Goal: Check status: Check status

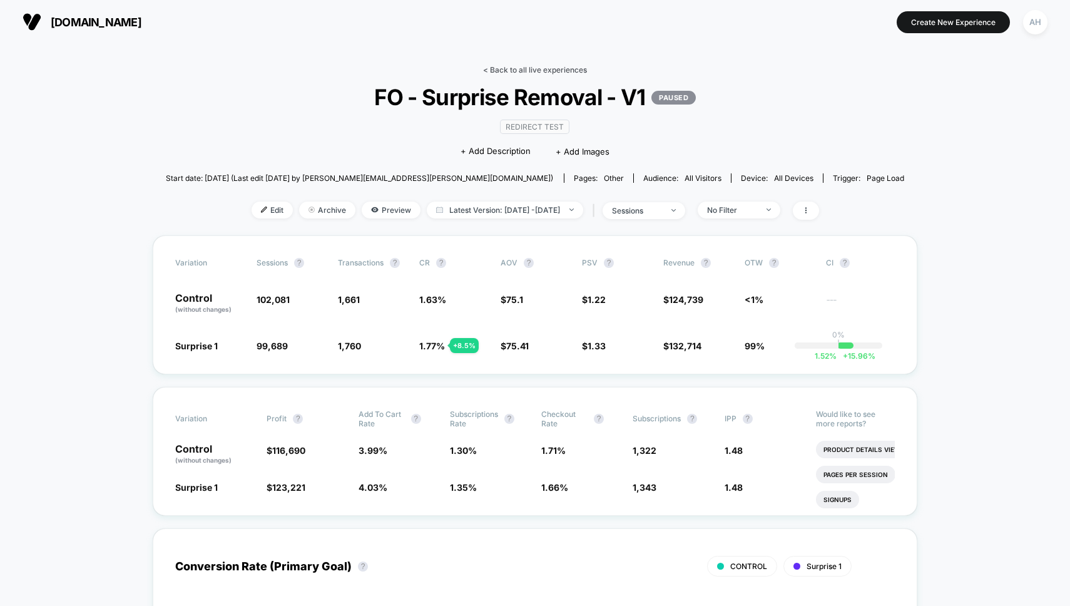
click at [510, 66] on link "< Back to all live experiences" at bounding box center [535, 69] width 104 height 9
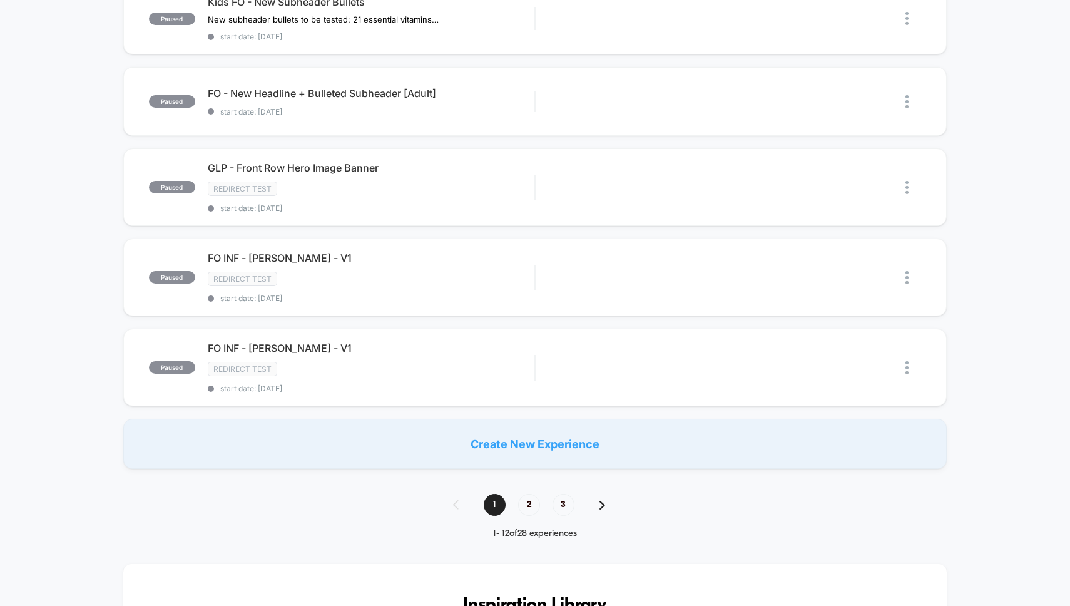
scroll to position [822, 0]
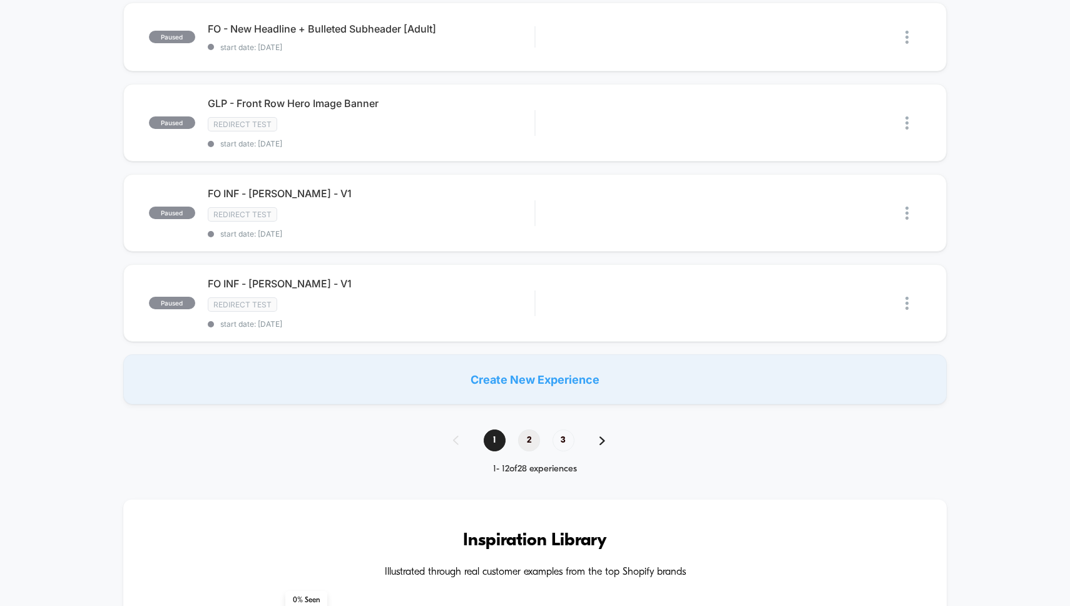
click at [523, 437] on span "2" at bounding box center [529, 440] width 22 height 22
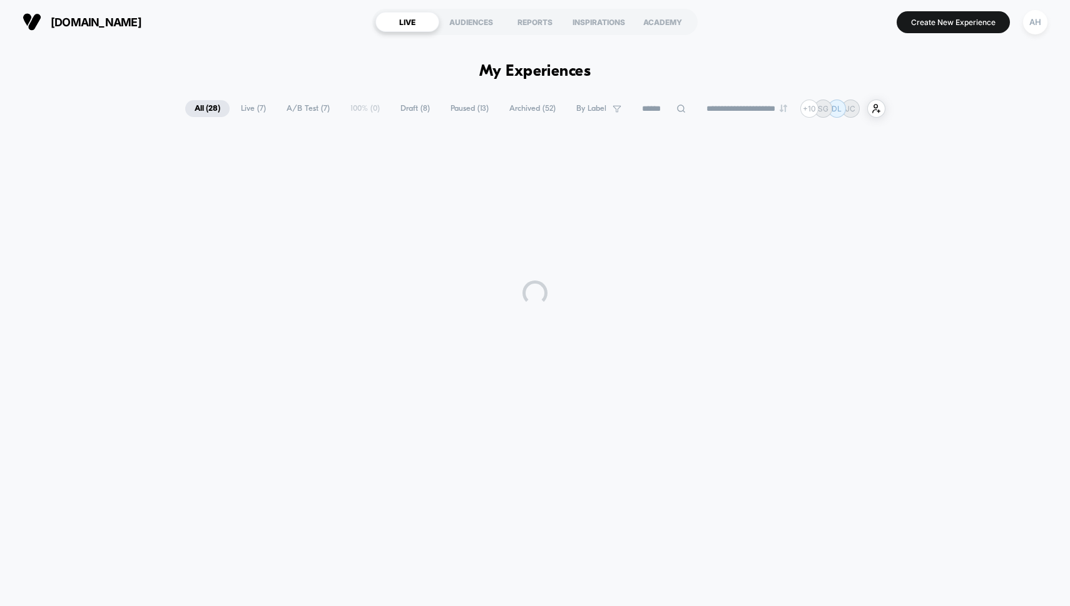
scroll to position [0, 0]
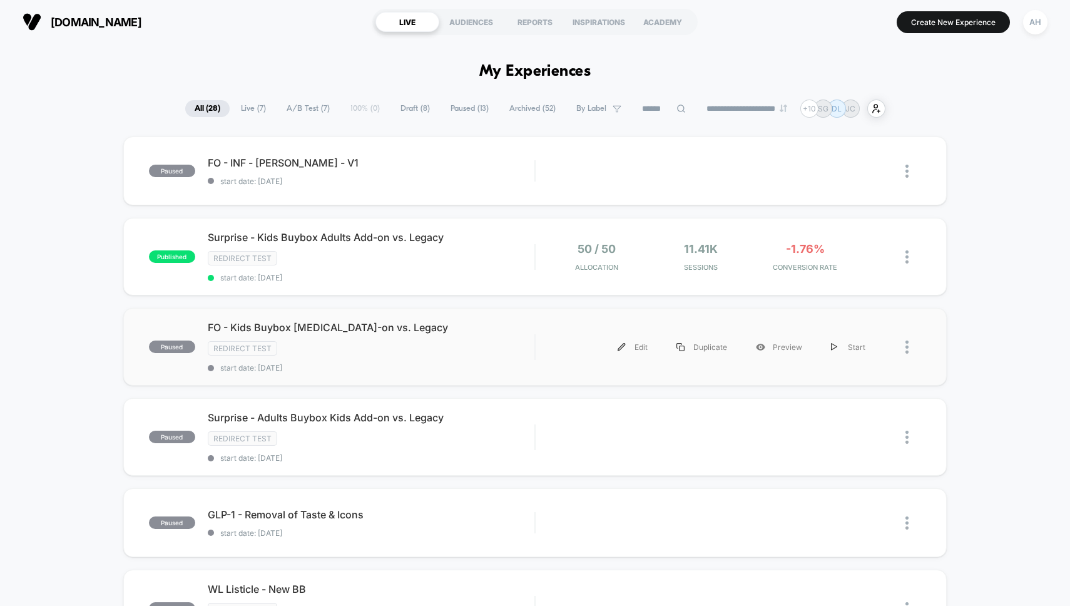
click at [508, 384] on div "paused FO - Kids Buybox [MEDICAL_DATA]-on vs. Legacy Redirect Test start date: …" at bounding box center [535, 347] width 824 height 78
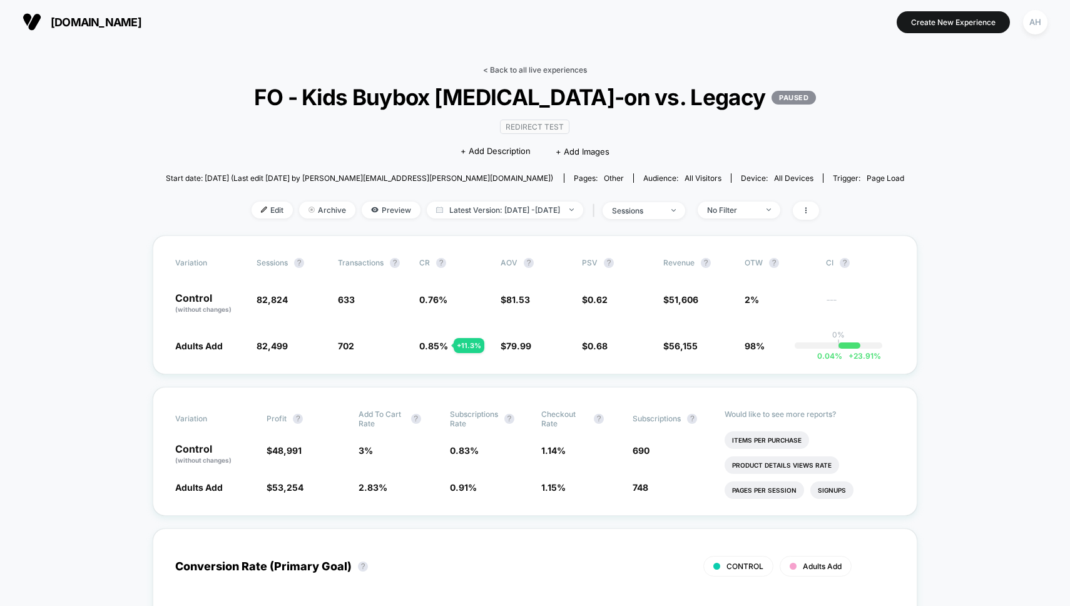
click at [549, 74] on link "< Back to all live experiences" at bounding box center [535, 69] width 104 height 9
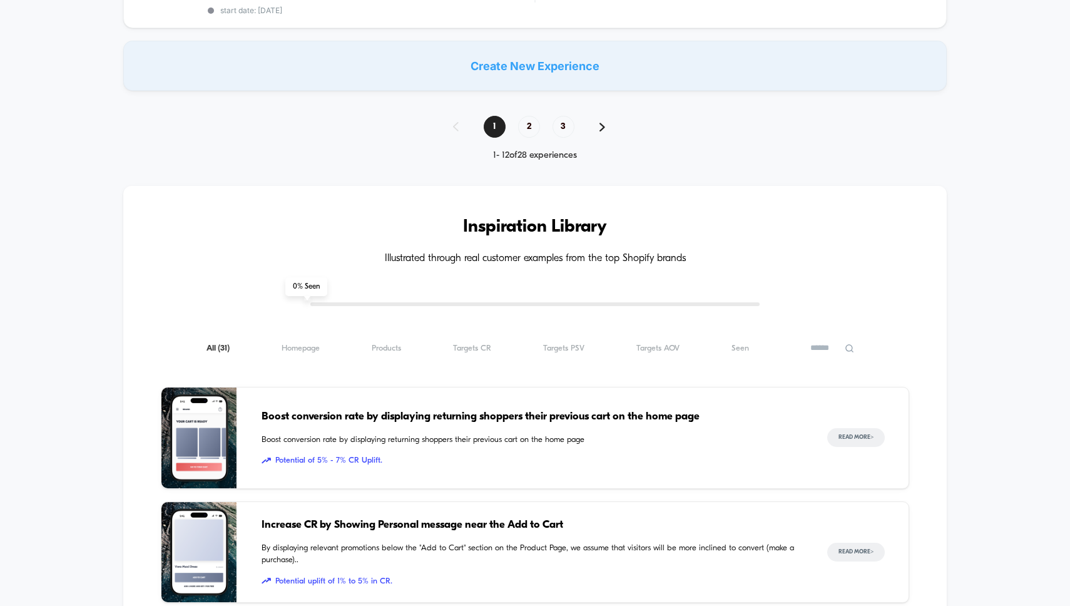
scroll to position [870, 0]
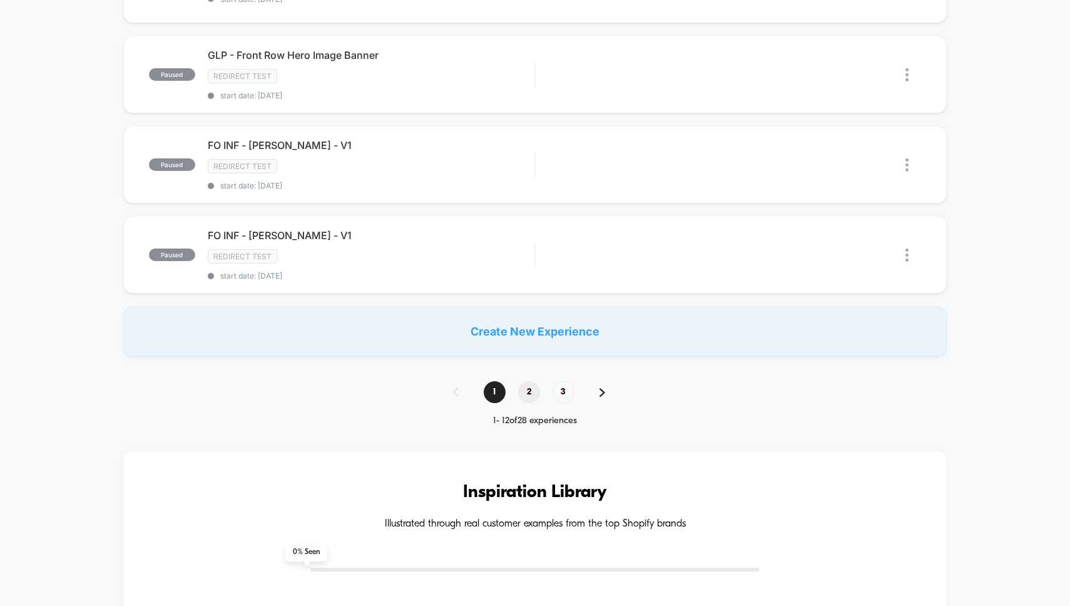
click at [531, 387] on span "2" at bounding box center [529, 392] width 22 height 22
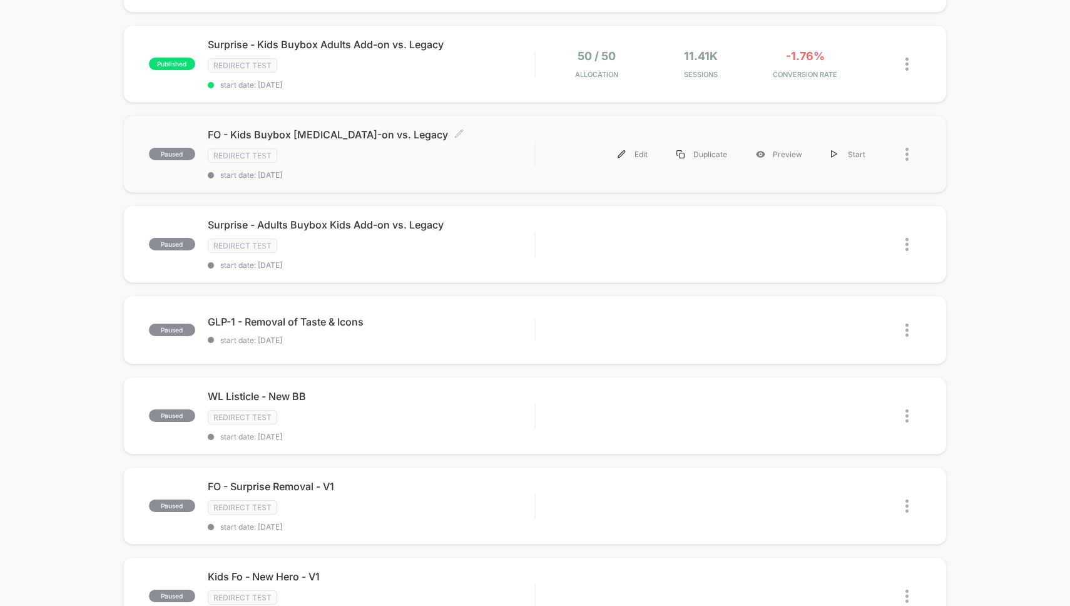
scroll to position [41, 0]
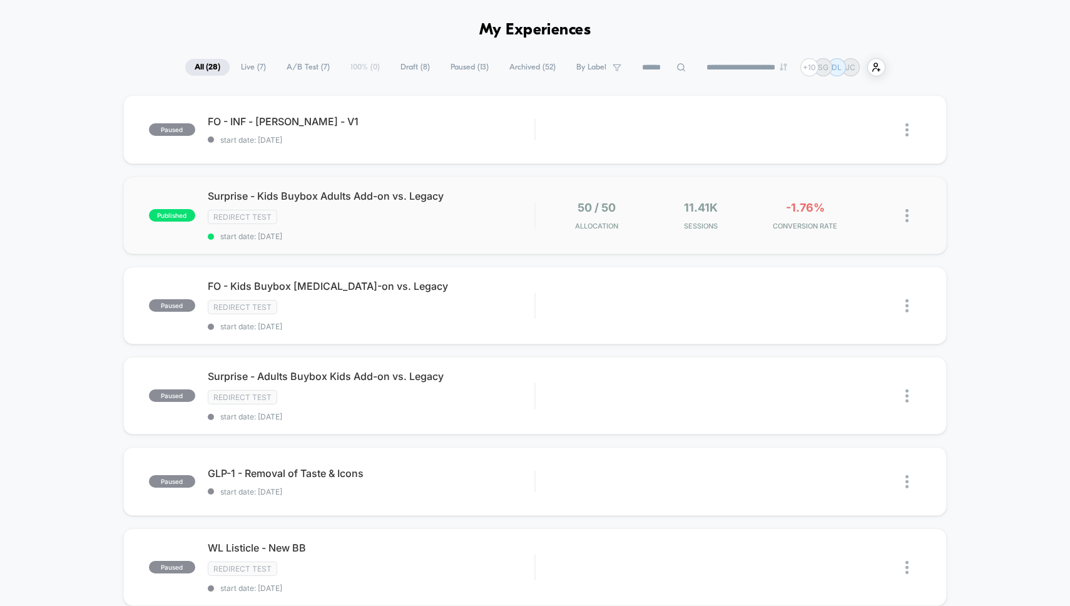
click at [911, 213] on div at bounding box center [914, 215] width 16 height 29
click at [848, 198] on div "Pause" at bounding box center [843, 202] width 113 height 28
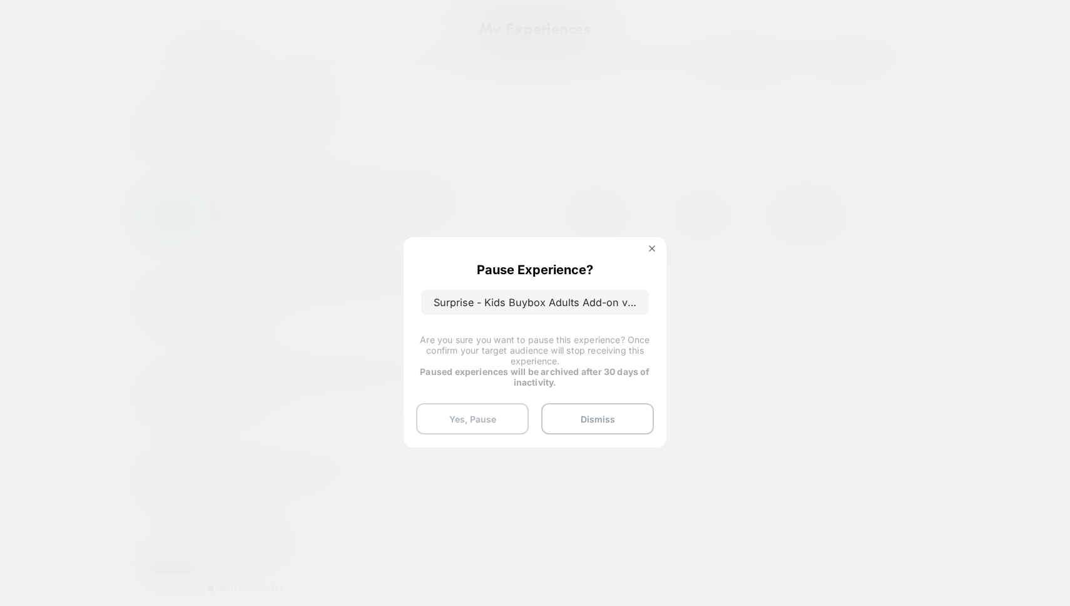
click at [511, 421] on button "Yes, Pause" at bounding box center [472, 418] width 113 height 31
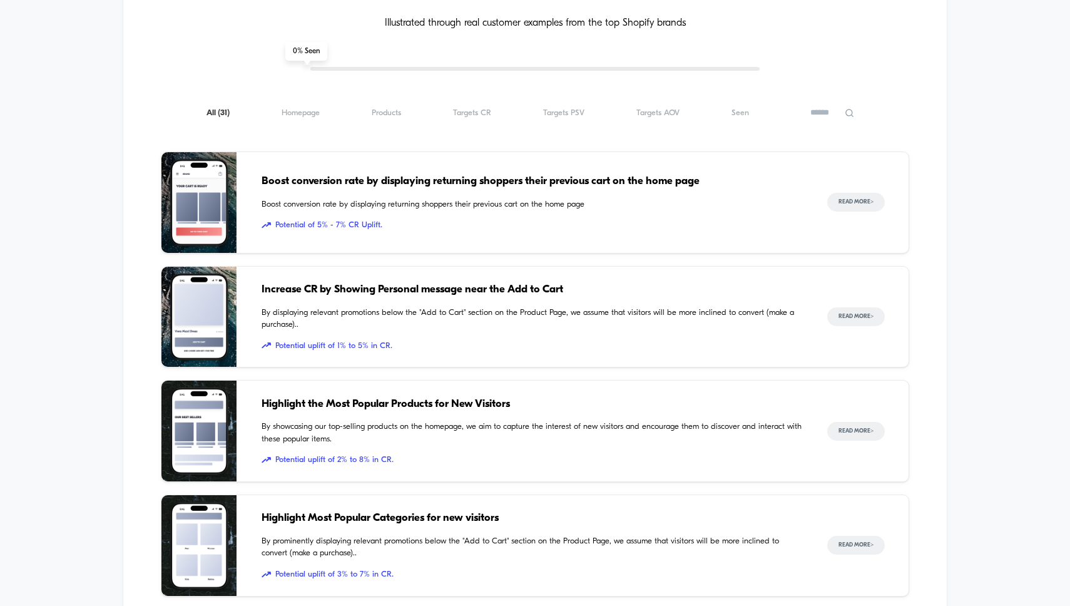
scroll to position [1214, 0]
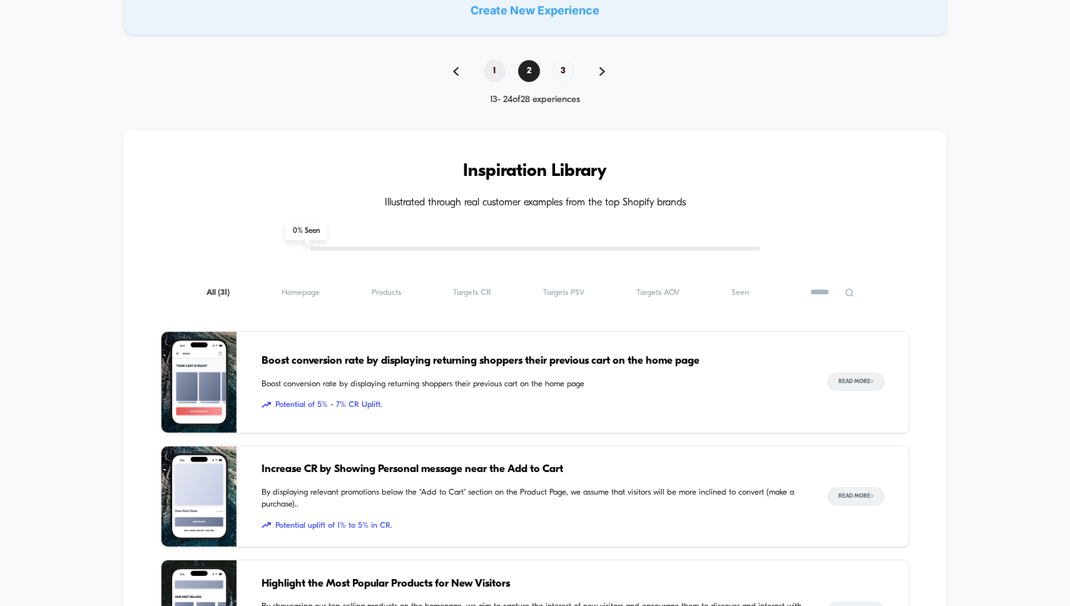
click at [492, 78] on span "1" at bounding box center [495, 71] width 22 height 22
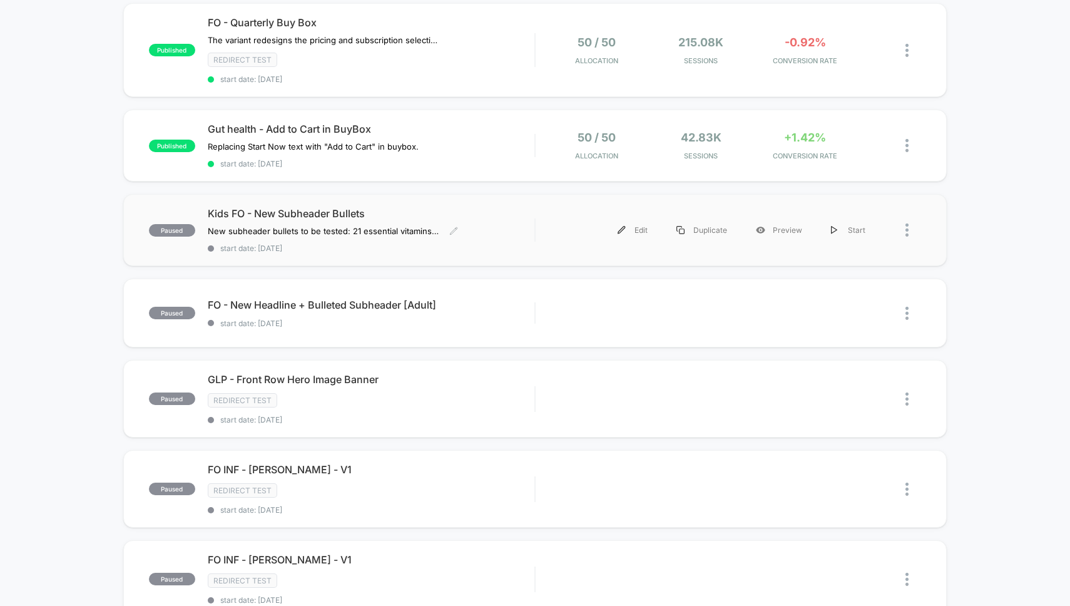
scroll to position [530, 0]
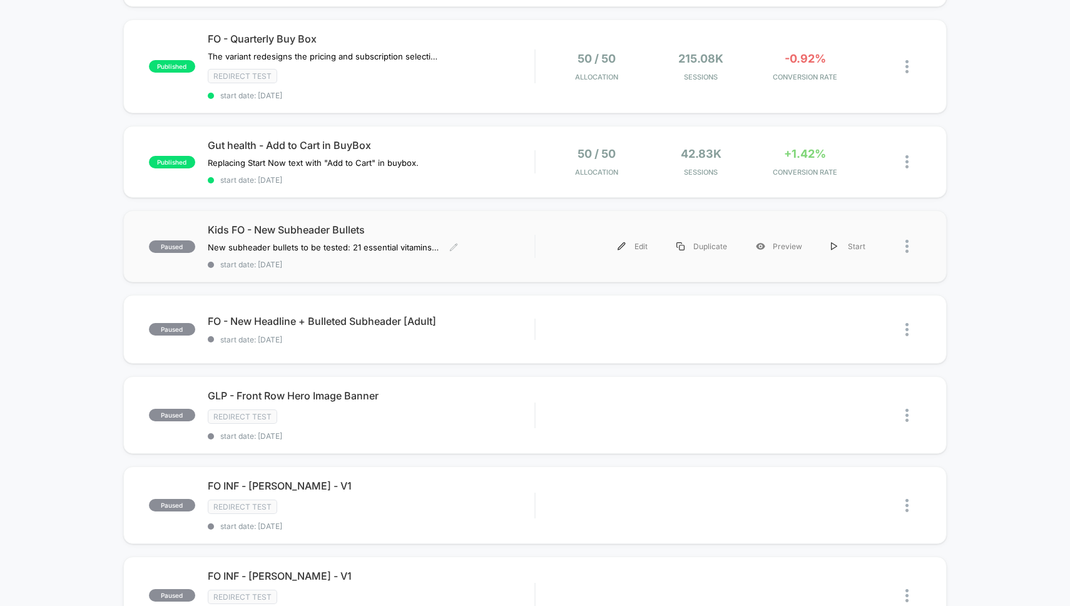
click at [482, 260] on span "start date: [DATE]" at bounding box center [371, 264] width 327 height 9
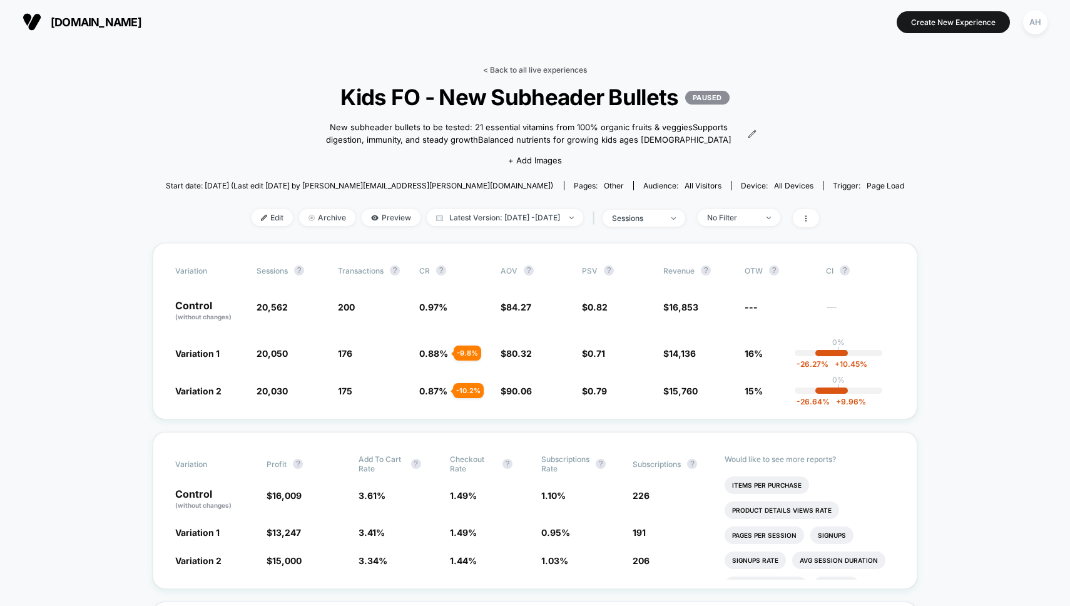
click at [516, 68] on link "< Back to all live experiences" at bounding box center [535, 69] width 104 height 9
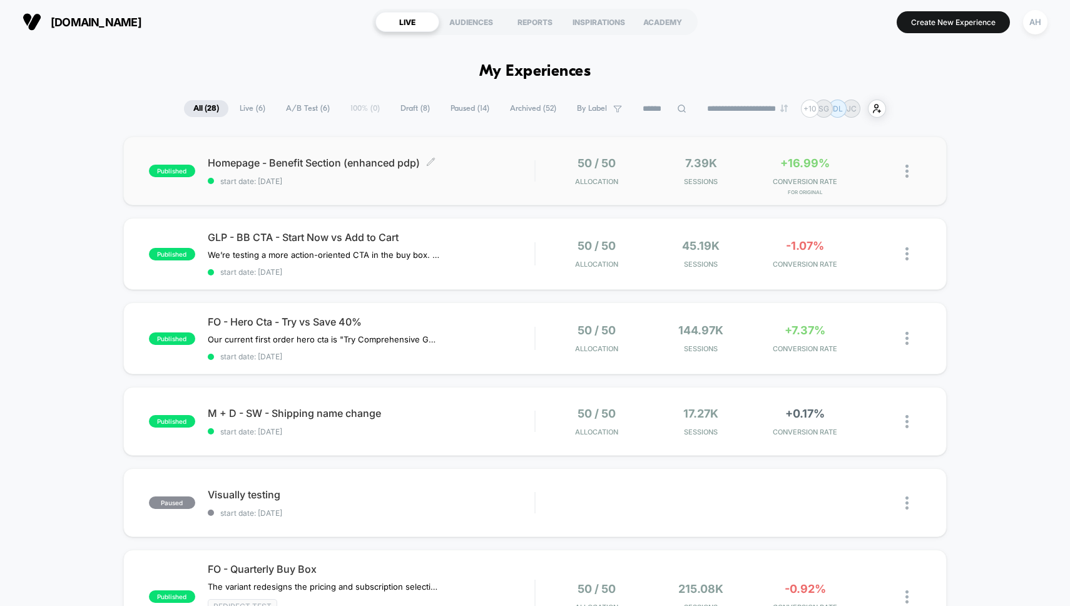
click at [501, 174] on div "Homepage - Benefit Section (enhanced pdp) Click to edit experience details Clic…" at bounding box center [371, 170] width 327 height 29
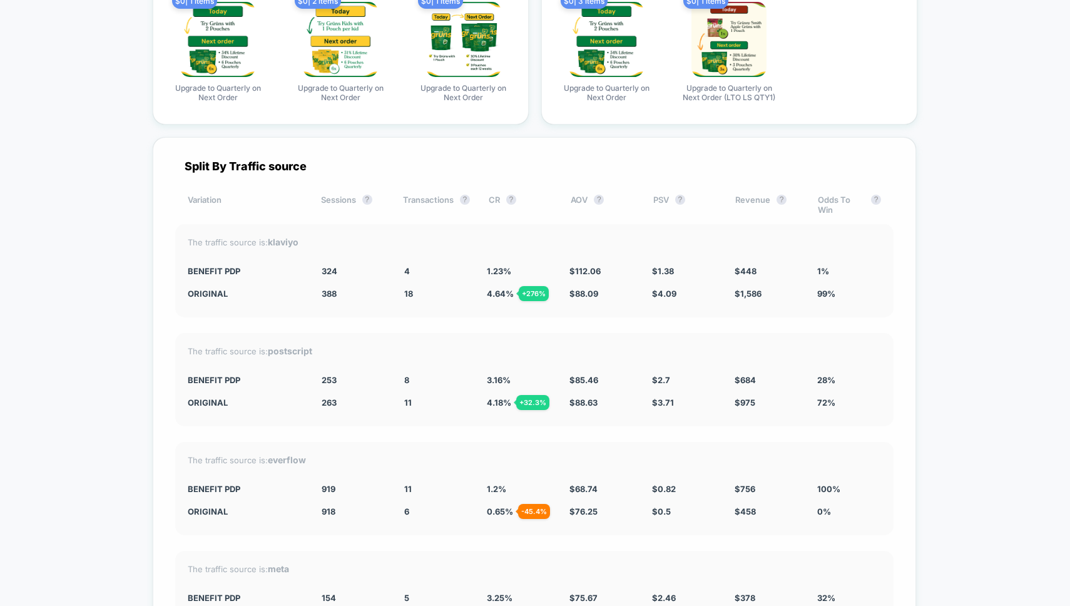
scroll to position [4626, 0]
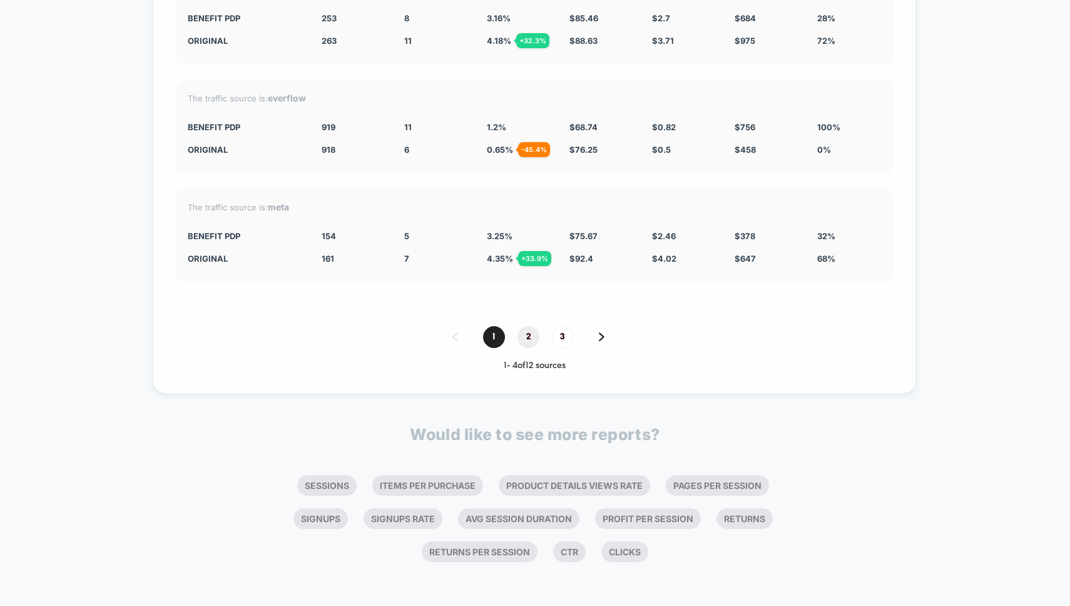
click at [521, 331] on span "2" at bounding box center [529, 337] width 22 height 22
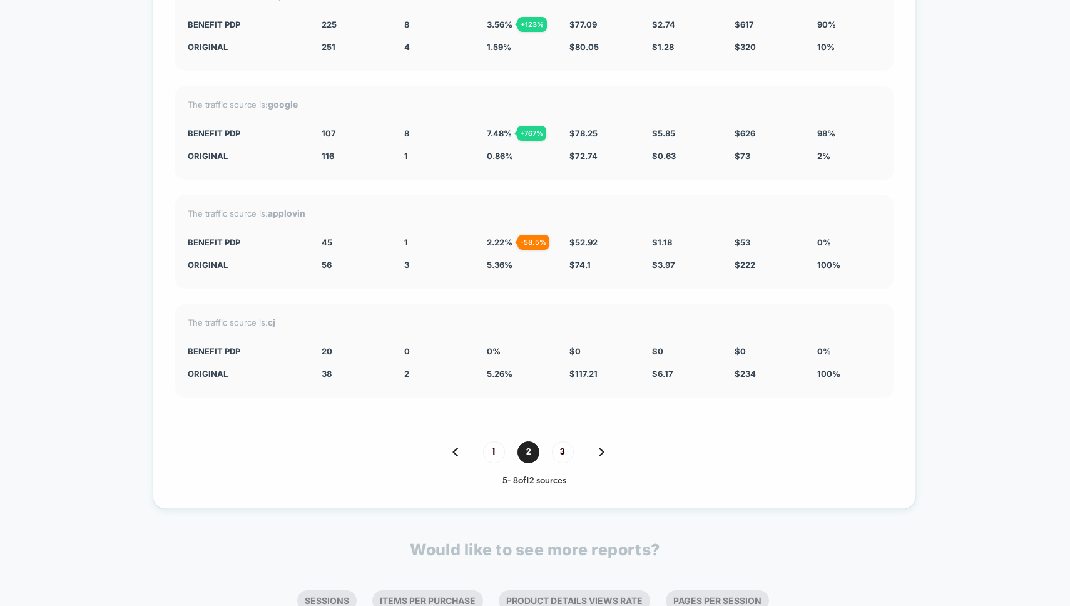
scroll to position [4446, 0]
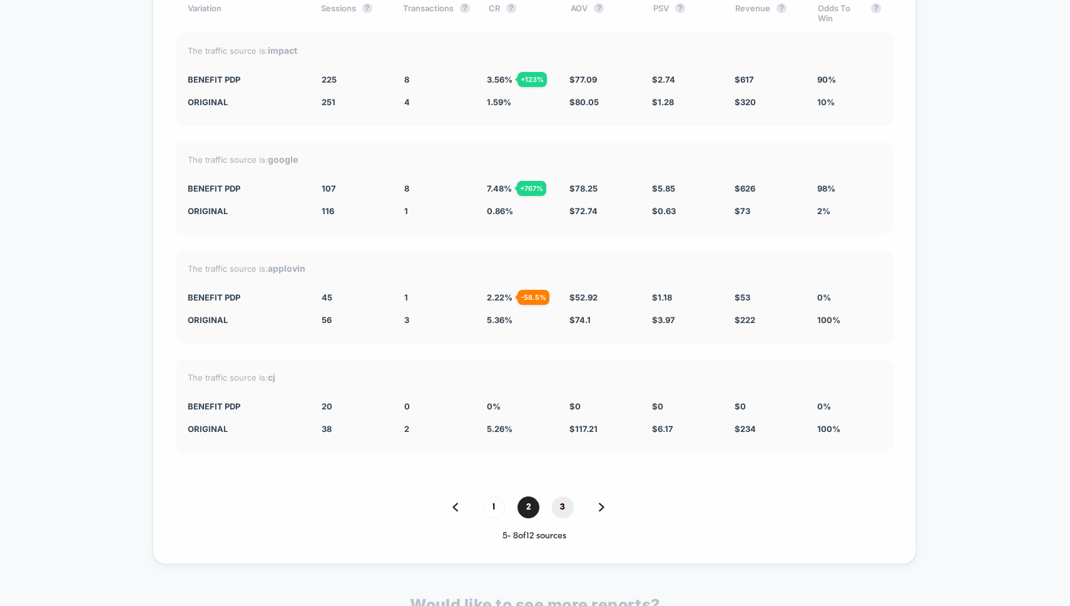
click at [566, 507] on span "3" at bounding box center [563, 507] width 22 height 22
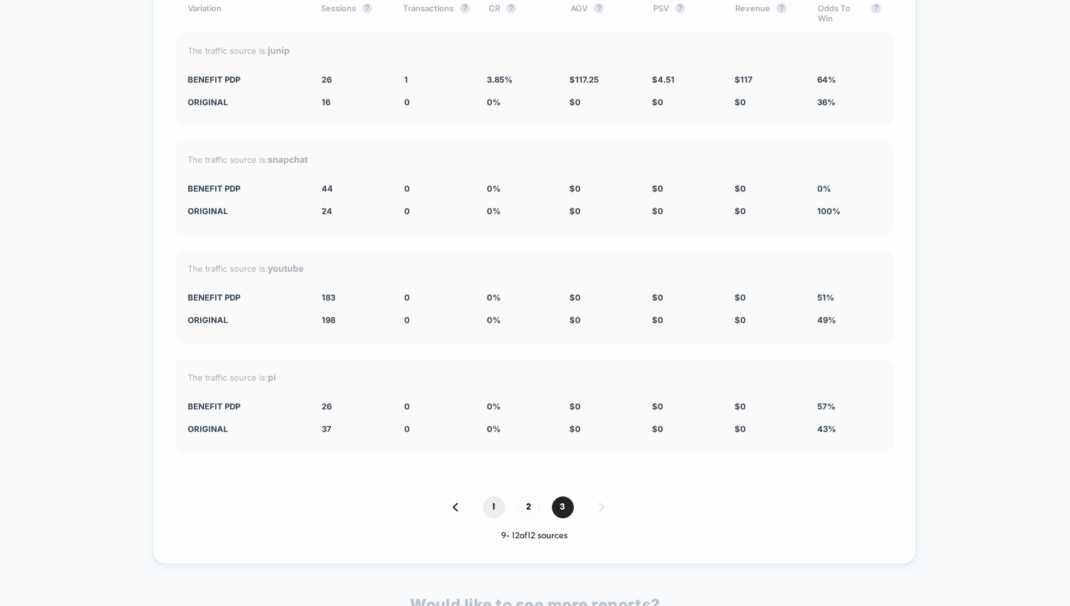
click at [498, 518] on span "1" at bounding box center [494, 507] width 22 height 22
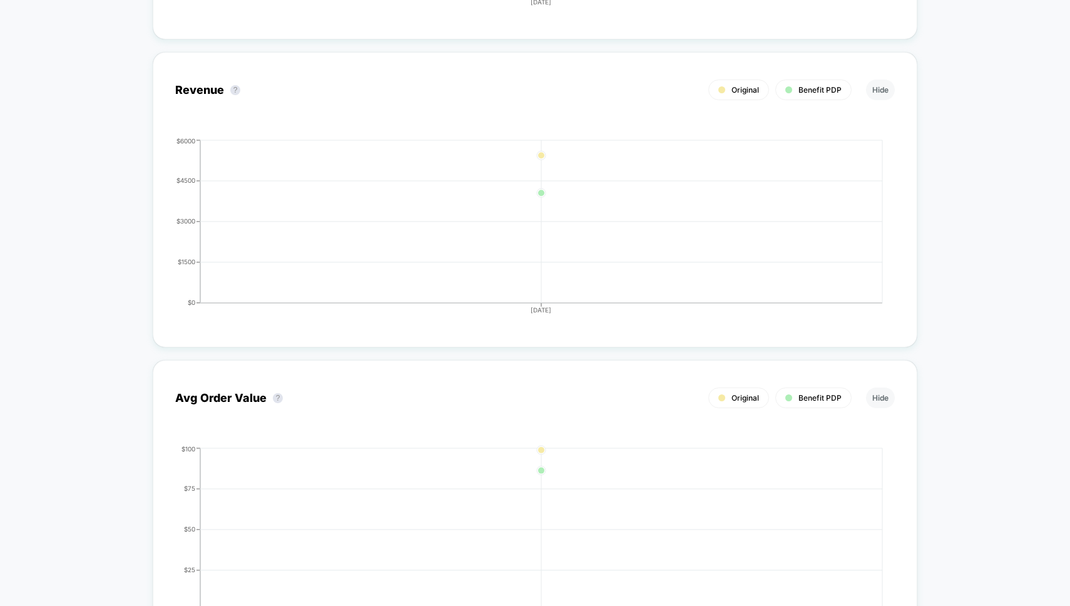
scroll to position [0, 0]
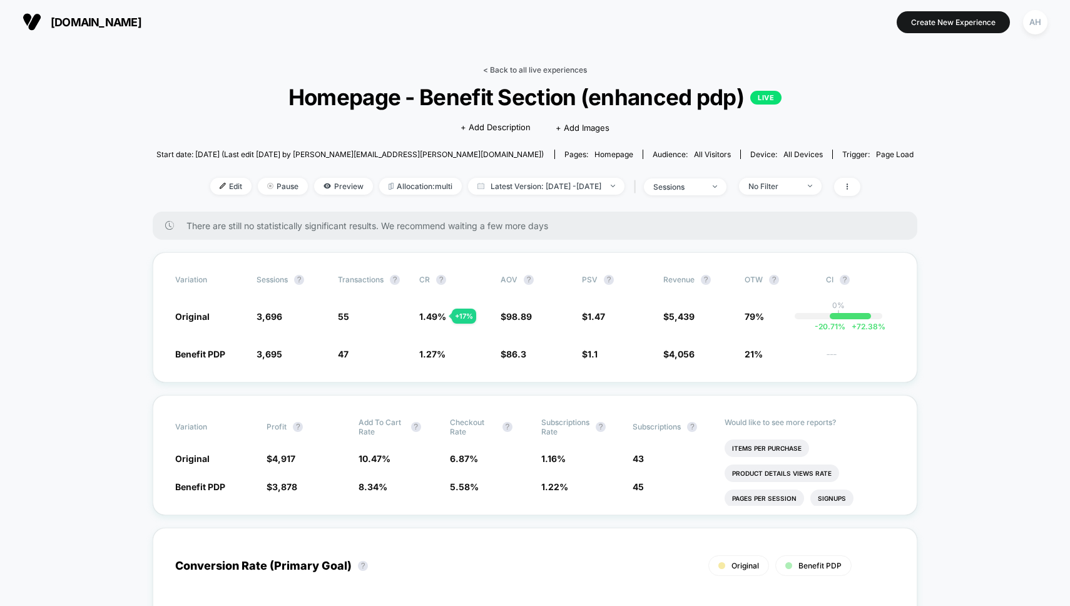
click at [514, 65] on link "< Back to all live experiences" at bounding box center [535, 69] width 104 height 9
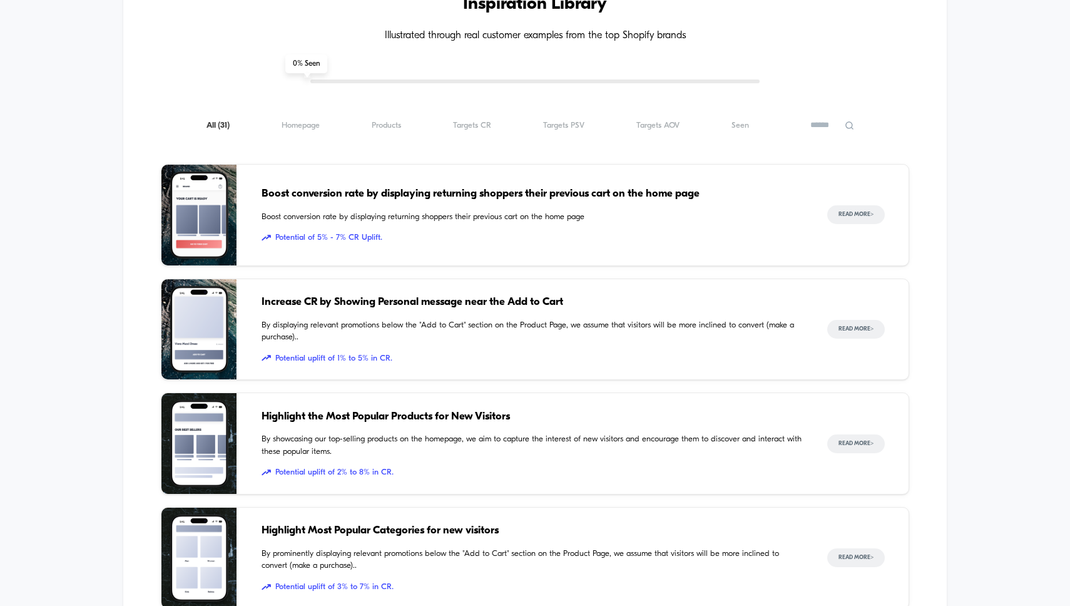
scroll to position [1756, 0]
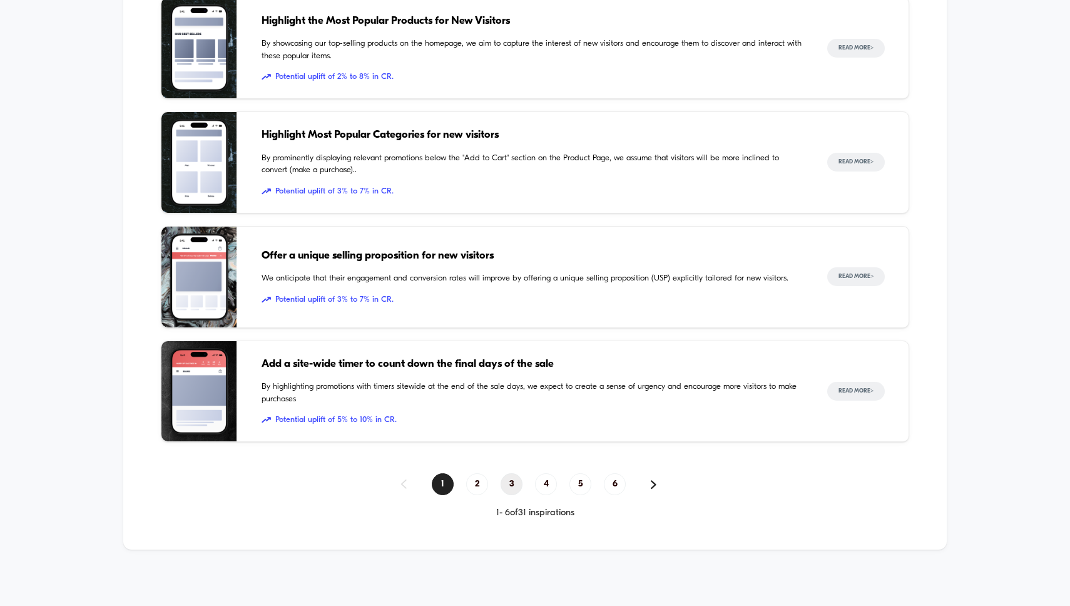
click at [511, 484] on span "3" at bounding box center [512, 484] width 22 height 22
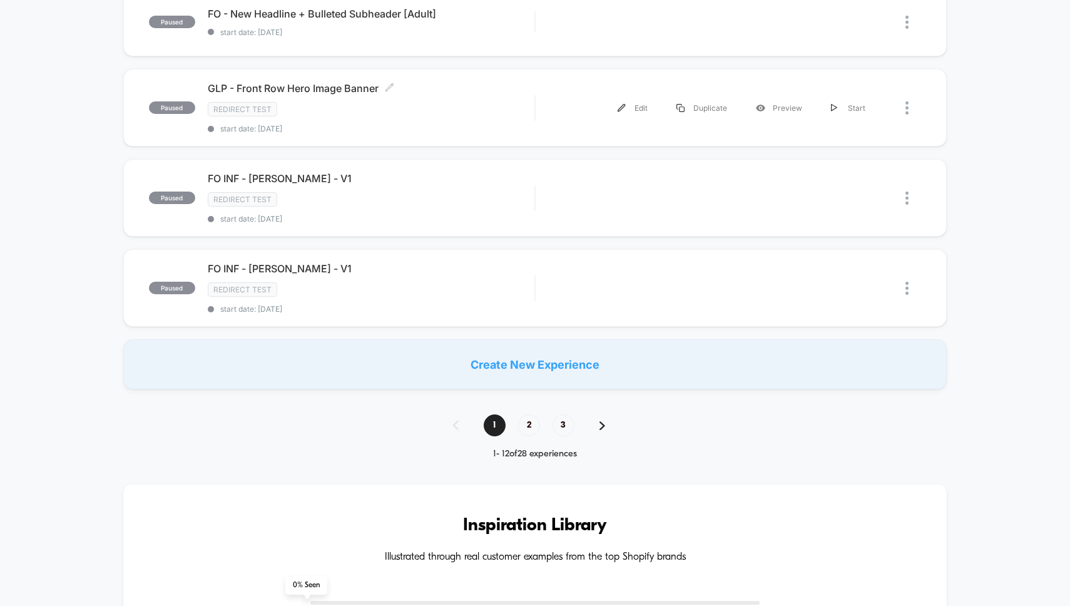
scroll to position [902, 0]
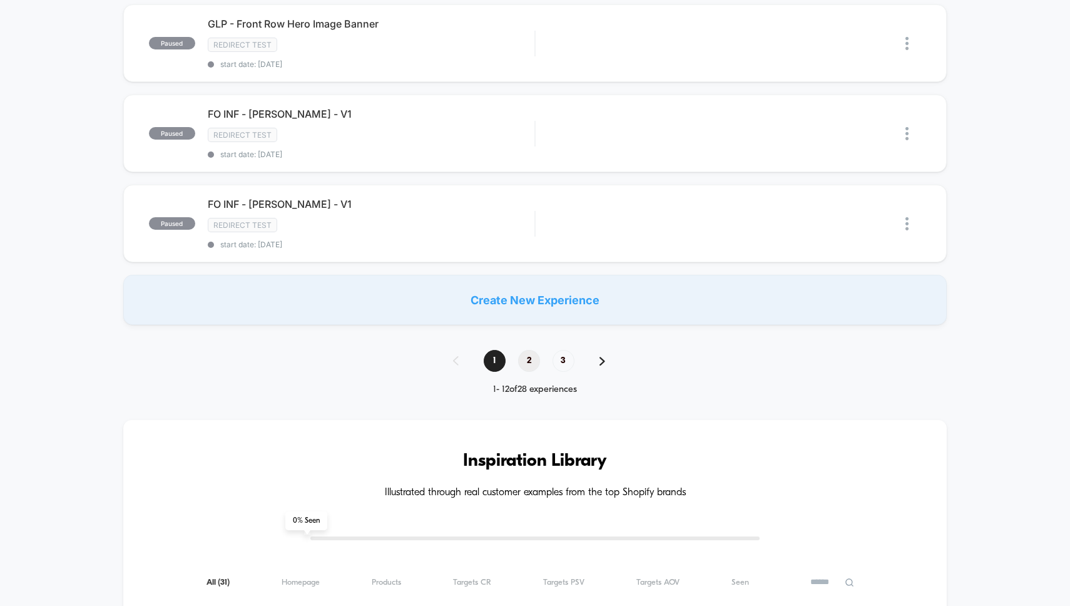
click at [535, 361] on span "2" at bounding box center [529, 361] width 22 height 22
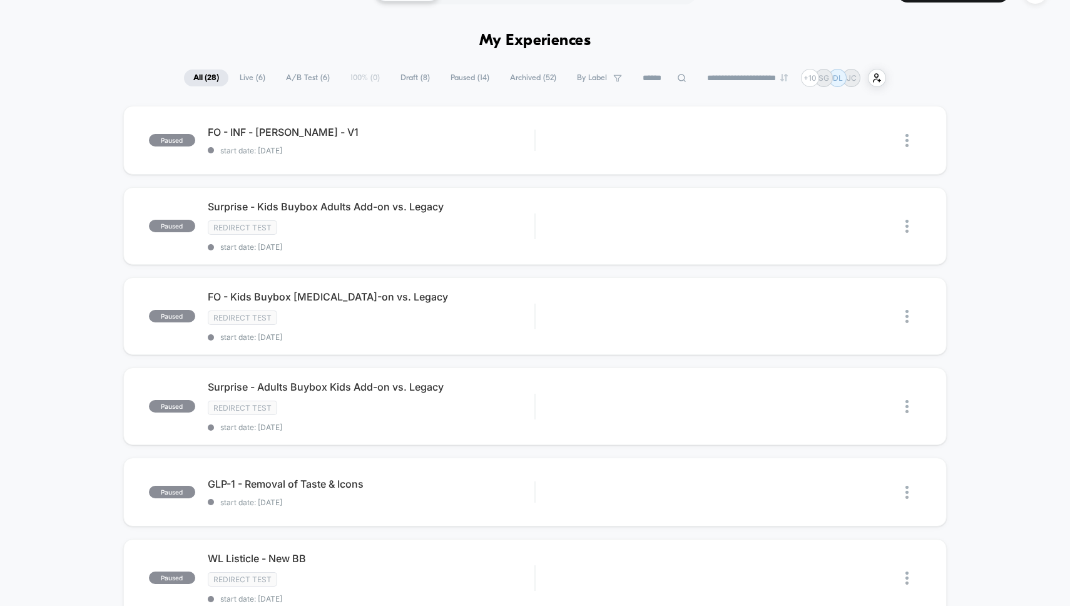
scroll to position [0, 0]
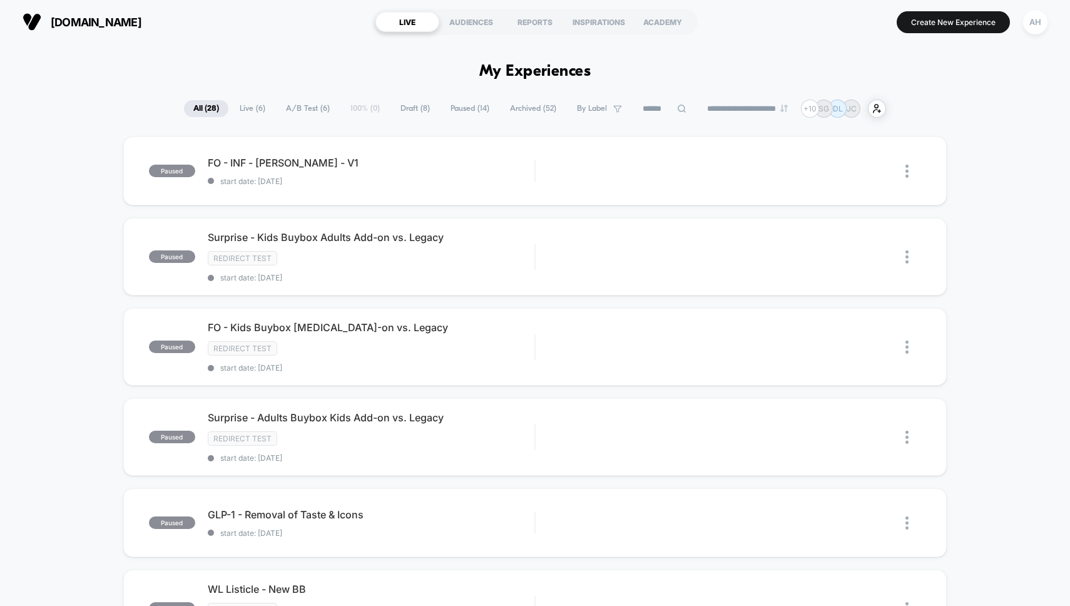
click at [249, 115] on span "Live ( 6 )" at bounding box center [252, 108] width 44 height 17
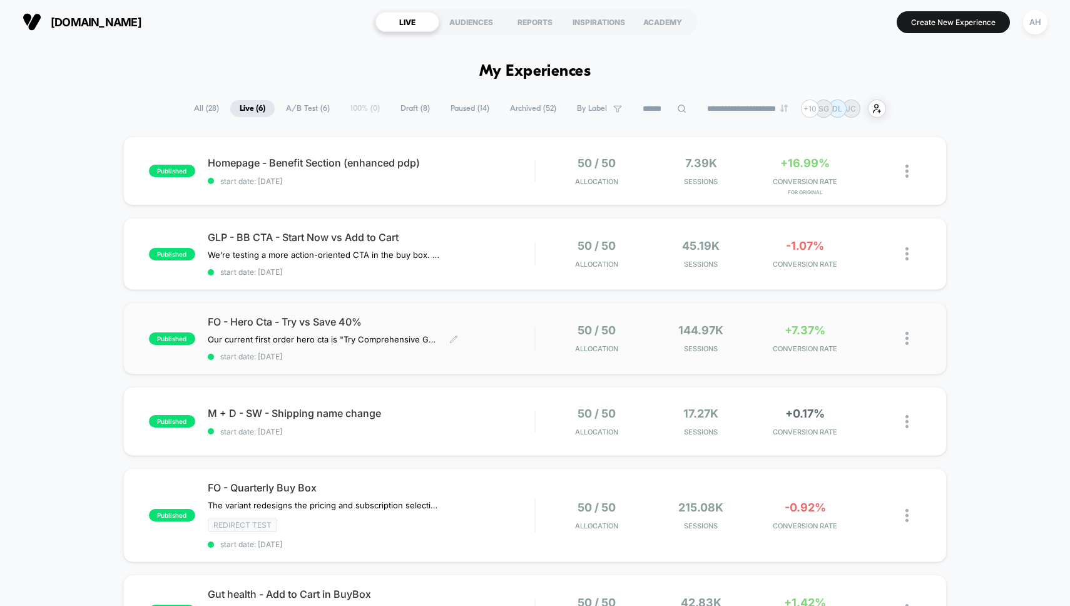
click at [514, 323] on span "FO - Hero Cta - Try vs Save 40%" at bounding box center [371, 321] width 327 height 13
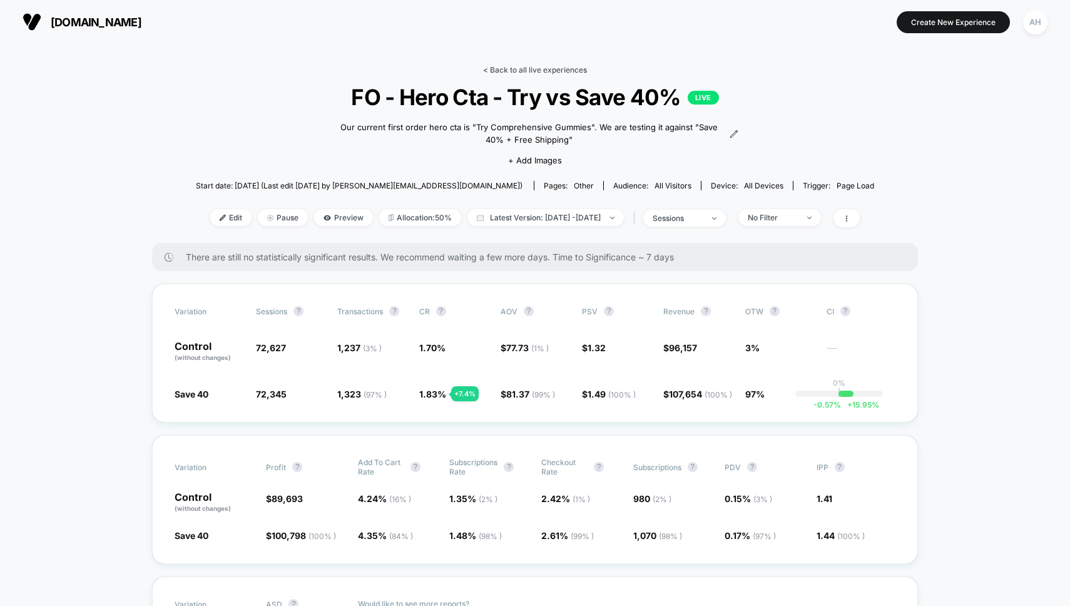
click at [539, 68] on link "< Back to all live experiences" at bounding box center [535, 69] width 104 height 9
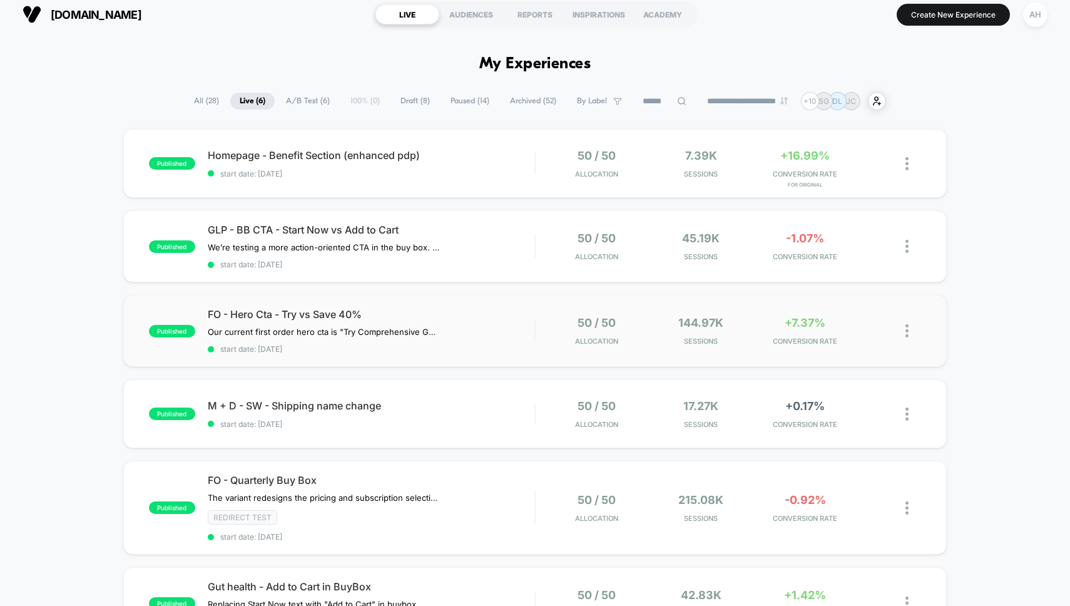
click at [588, 351] on div "published FO - Hero Cta - Try vs Save 40% Our current first order hero cta is "…" at bounding box center [535, 331] width 824 height 72
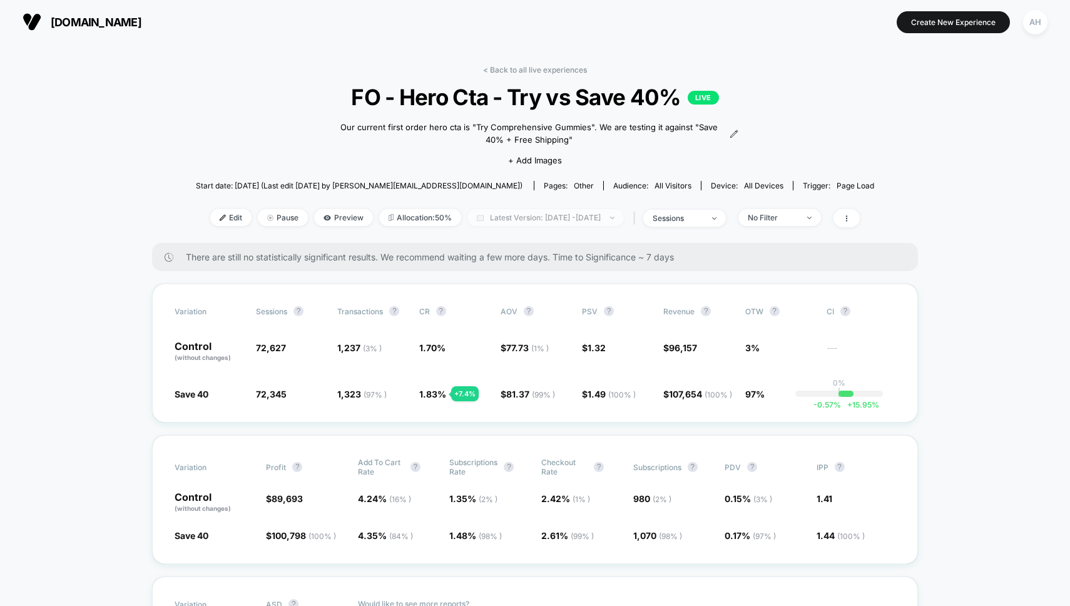
click at [619, 215] on span "Latest Version: [DATE] - [DATE]" at bounding box center [545, 217] width 156 height 17
select select "*"
select select "****"
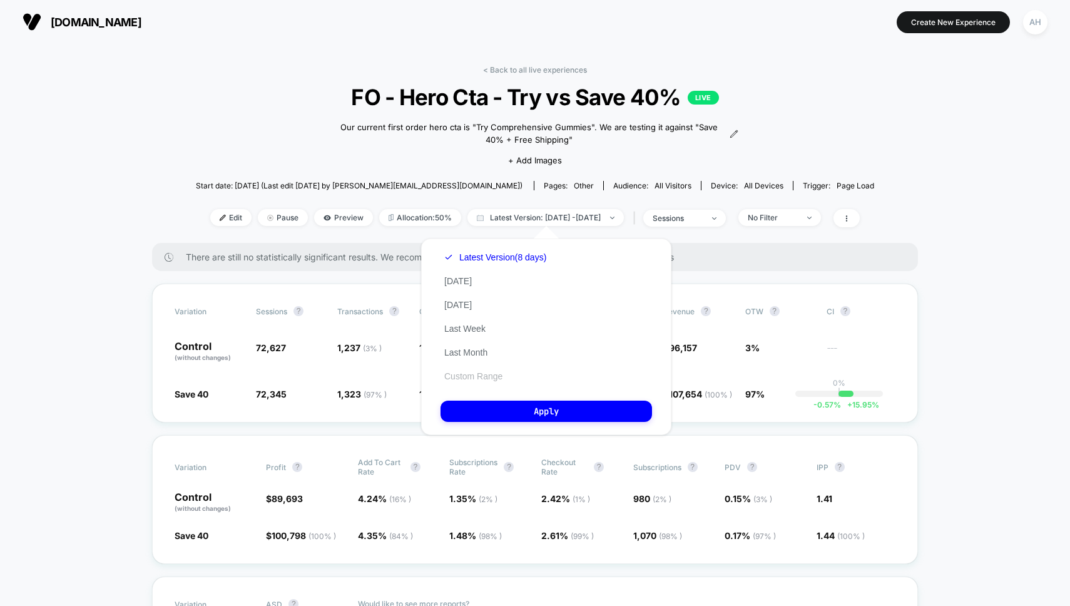
click at [479, 377] on button "Custom Range" at bounding box center [474, 375] width 66 height 11
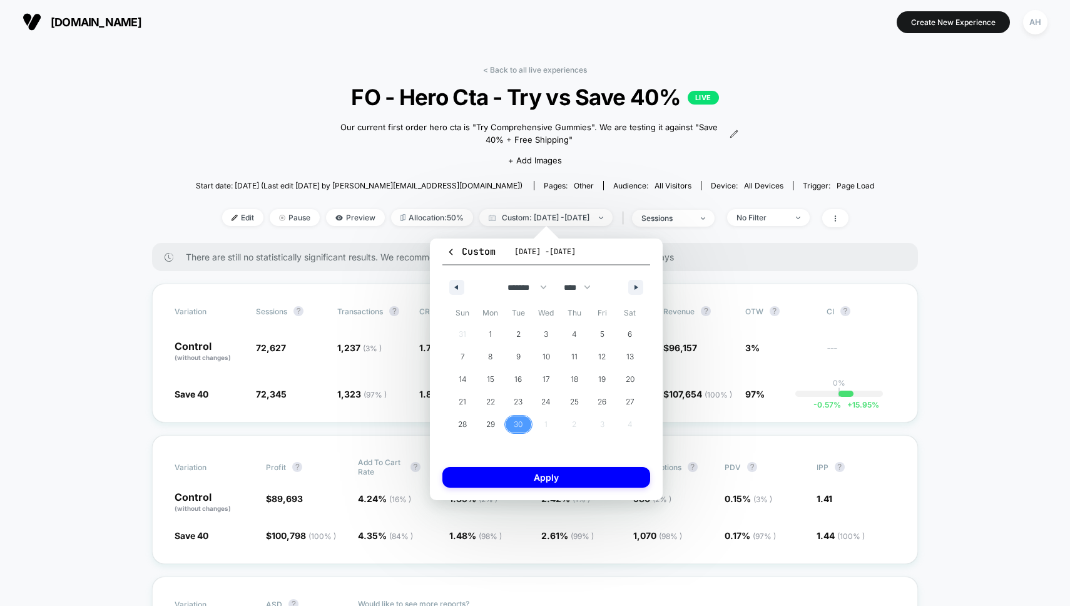
click at [517, 424] on span "30" at bounding box center [518, 424] width 9 height 23
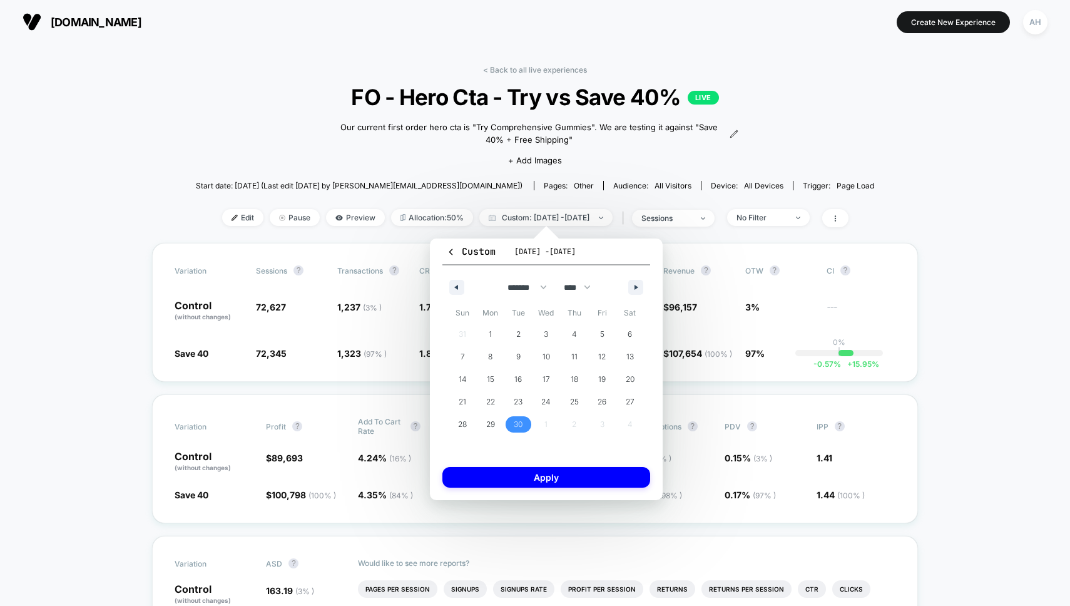
click at [647, 284] on div "******* ******** ***** ***** *** **** **** ****** ********* ******* ******** **…" at bounding box center [546, 284] width 208 height 38
click at [639, 286] on icon "button" at bounding box center [638, 287] width 6 height 5
click at [493, 357] on span "6" at bounding box center [491, 357] width 28 height 16
select select "*"
click at [493, 357] on span "8" at bounding box center [491, 357] width 28 height 16
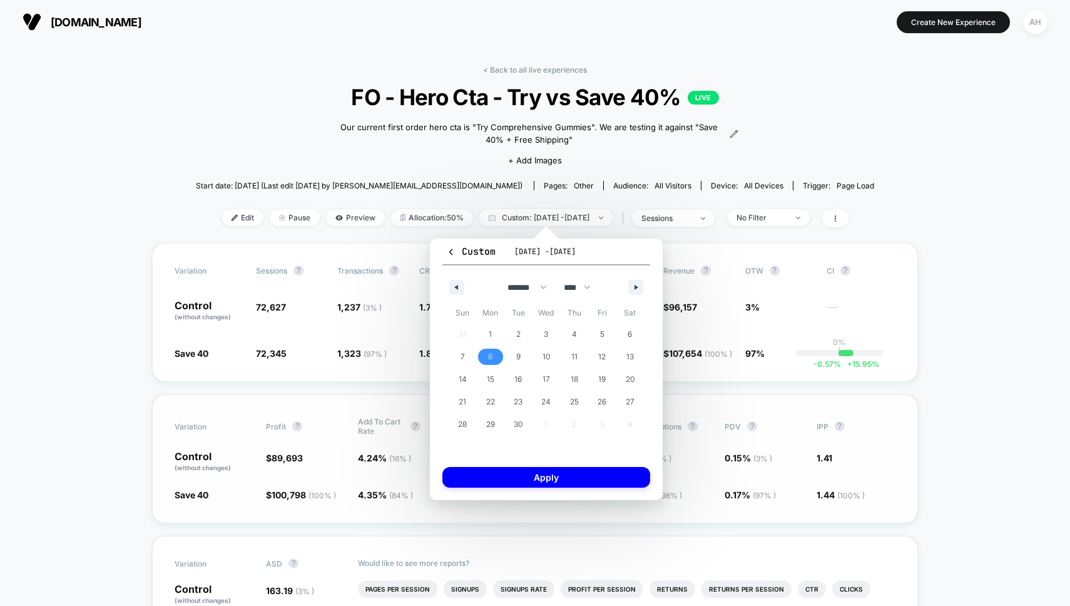
click at [545, 481] on button "Apply" at bounding box center [546, 477] width 208 height 21
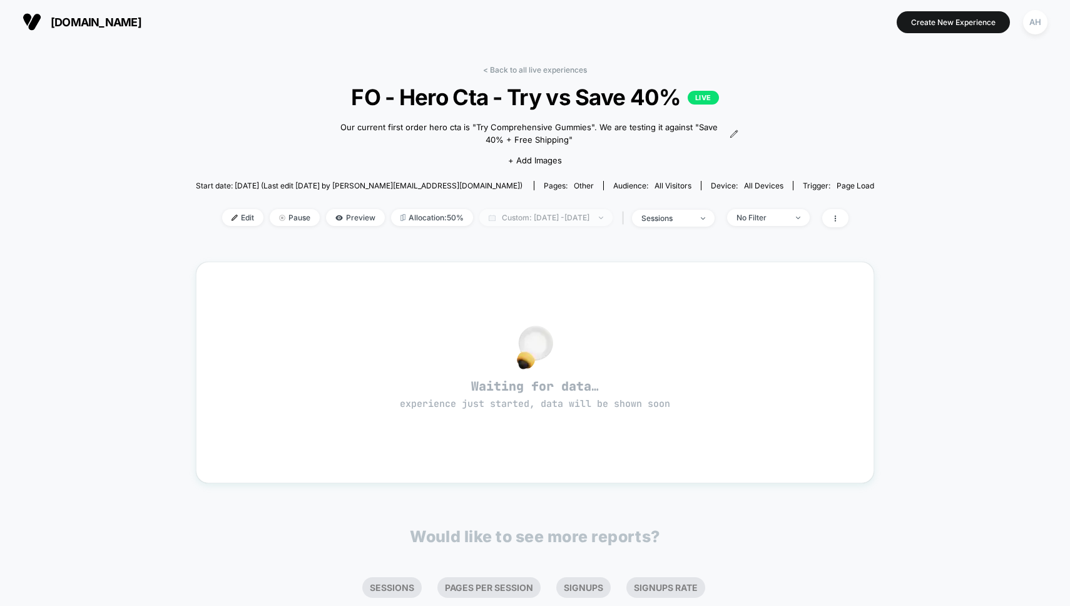
click at [516, 218] on span "Custom: [DATE] - [DATE]" at bounding box center [545, 217] width 133 height 17
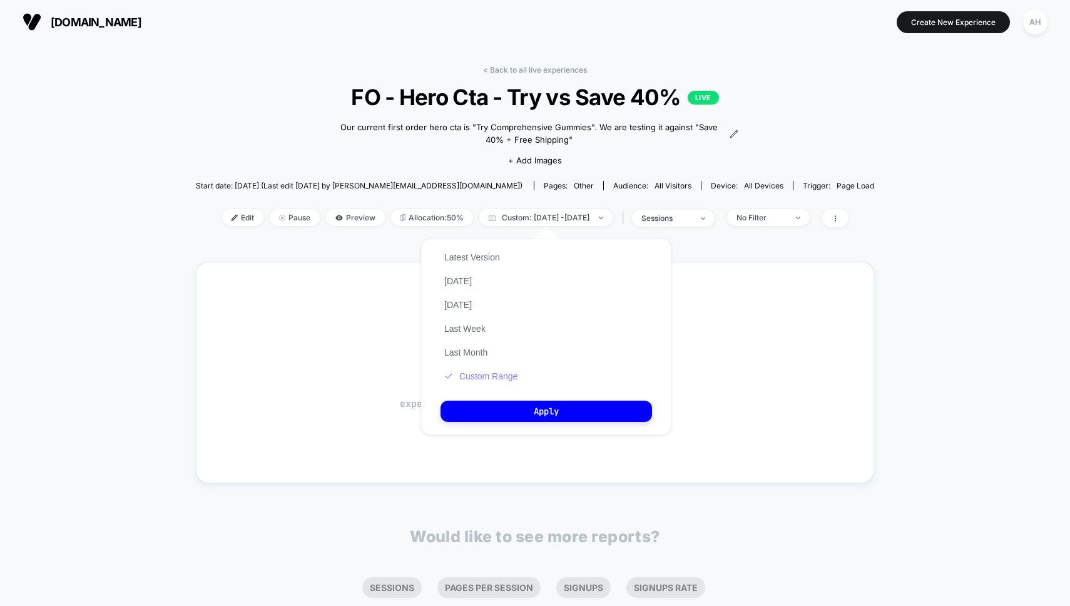
click at [499, 374] on button "Custom Range" at bounding box center [481, 375] width 81 height 11
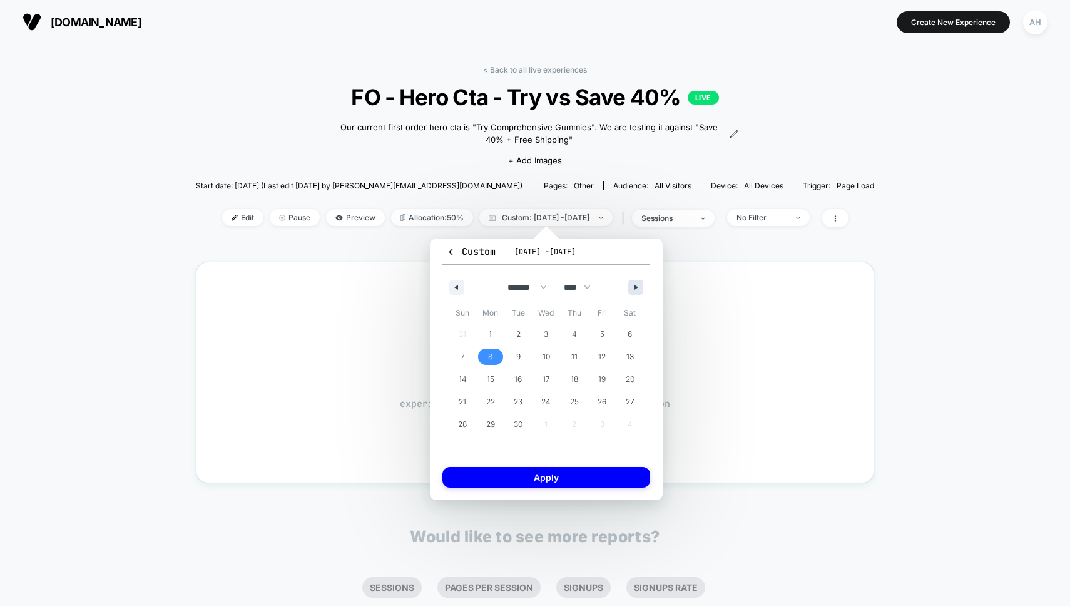
click at [640, 282] on button "button" at bounding box center [635, 287] width 15 height 15
select select "*"
click at [497, 357] on span "6" at bounding box center [491, 357] width 28 height 16
click at [565, 469] on button "Apply" at bounding box center [546, 477] width 208 height 21
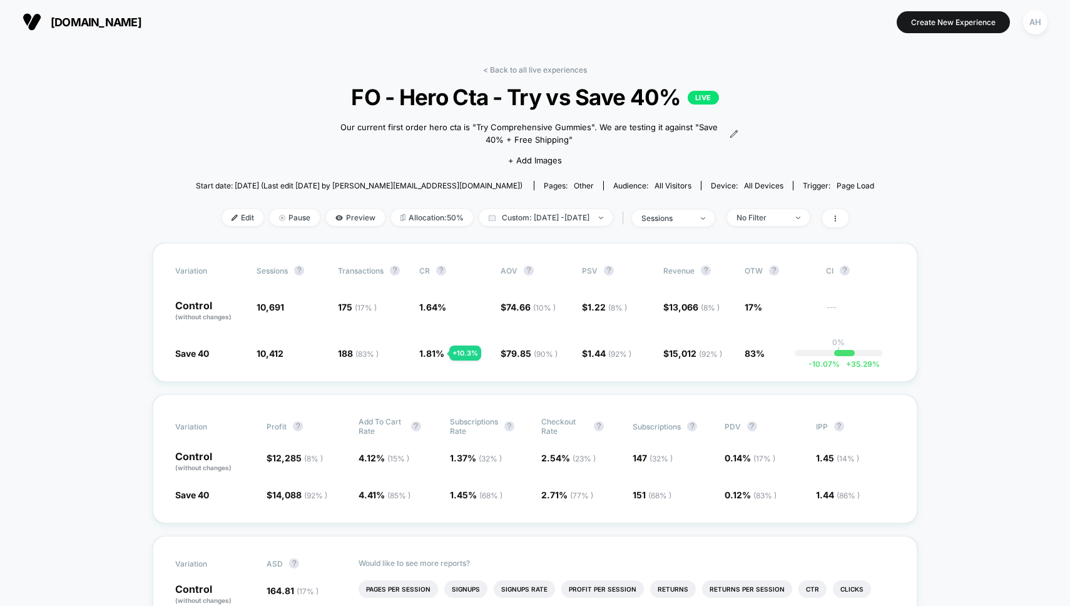
click at [553, 78] on div "< Back to all live experiences FO - Hero Cta - Try vs Save 40% LIVE Our current…" at bounding box center [535, 154] width 678 height 178
click at [549, 69] on link "< Back to all live experiences" at bounding box center [535, 69] width 104 height 9
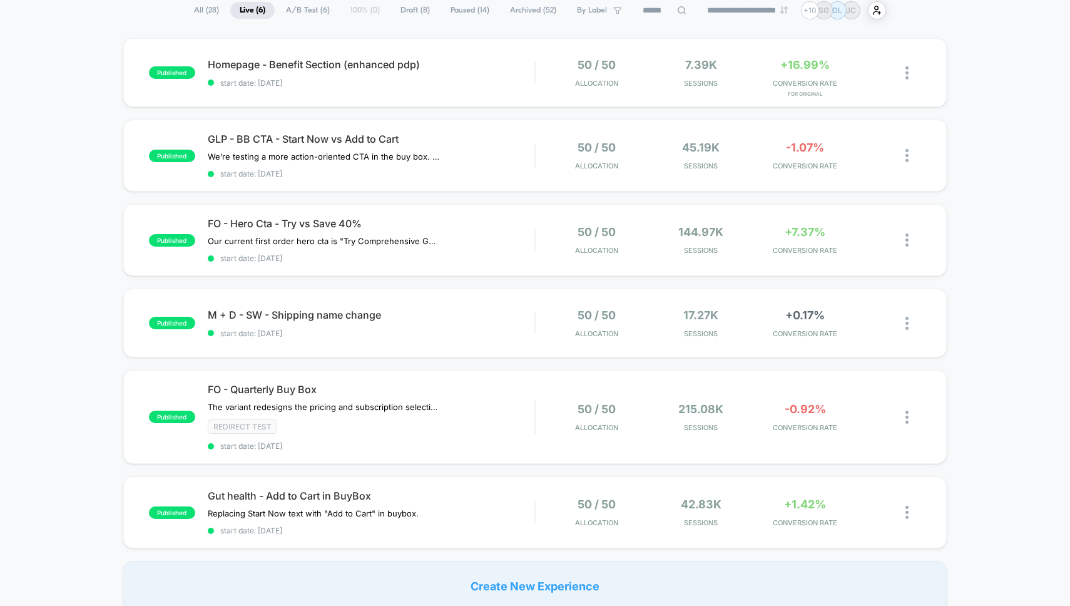
scroll to position [131, 0]
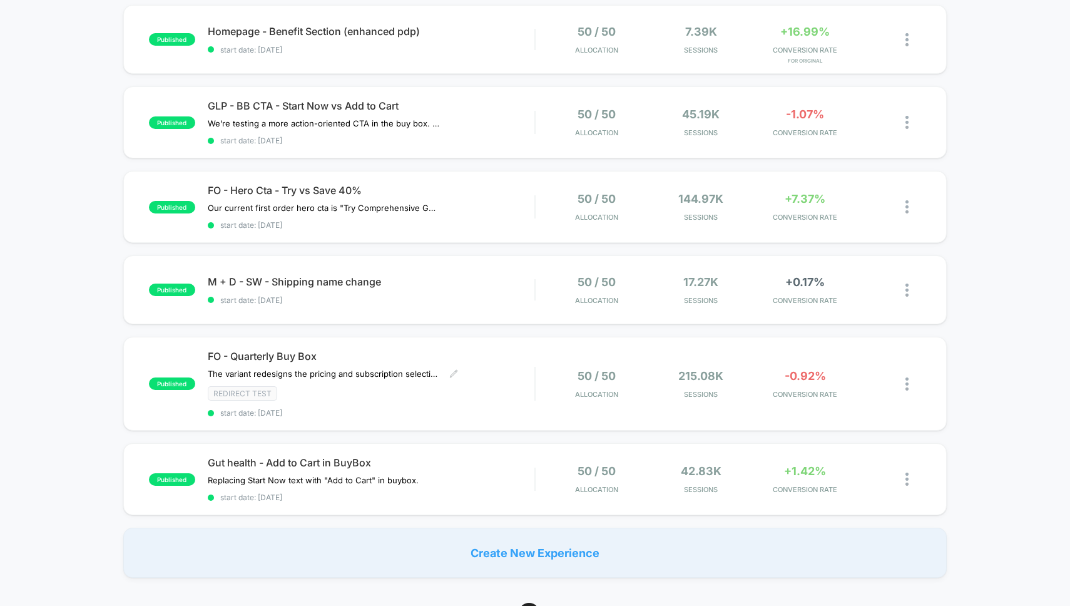
click at [511, 374] on div "FO - Quarterly Buy Box The variant redesigns the pricing and subscription selec…" at bounding box center [371, 384] width 327 height 68
